Goal: Task Accomplishment & Management: Manage account settings

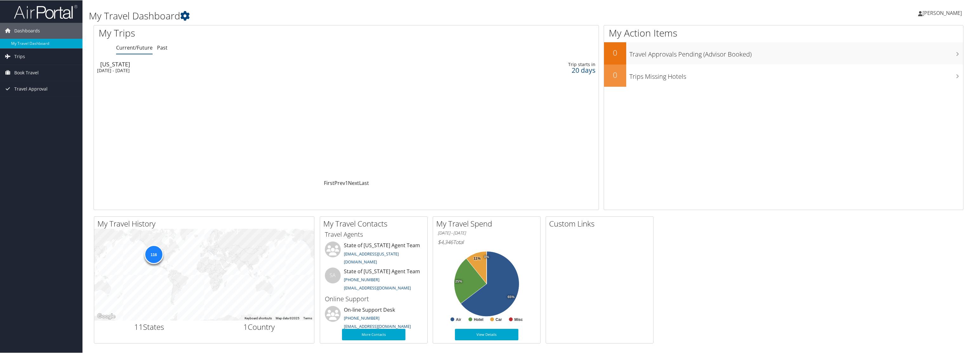
scroll to position [1, 0]
click at [931, 12] on span "[PERSON_NAME]" at bounding box center [942, 11] width 39 height 7
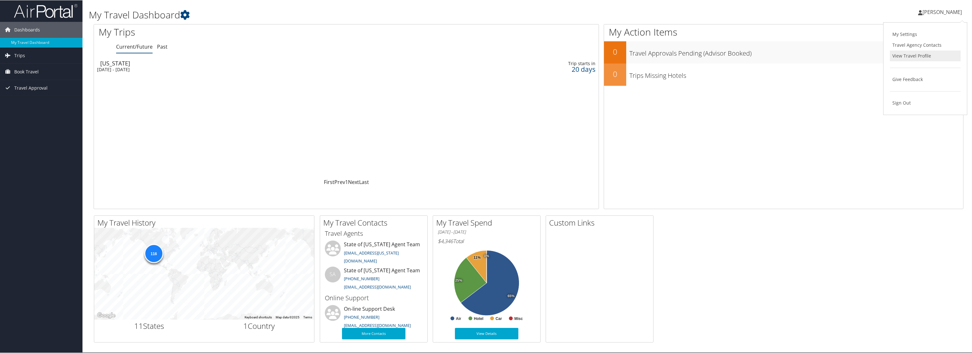
click at [904, 53] on link "View Travel Profile" at bounding box center [925, 55] width 71 height 11
click at [164, 49] on link "Past" at bounding box center [162, 46] width 10 height 7
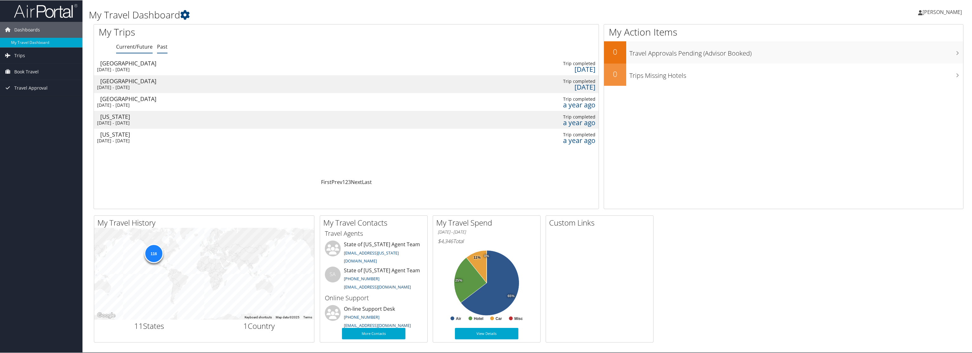
click at [134, 47] on link "Current/Future" at bounding box center [134, 46] width 36 height 7
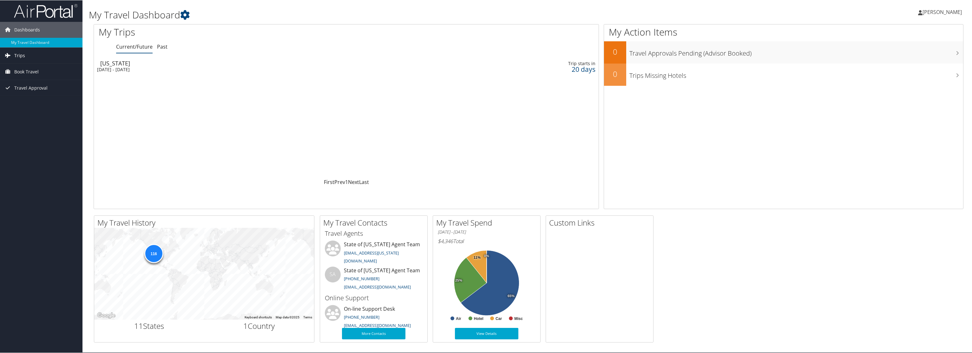
click at [19, 55] on span "Trips" at bounding box center [19, 55] width 11 height 16
click at [19, 77] on link "Past Trips" at bounding box center [41, 78] width 82 height 10
